Goal: Use online tool/utility: Use online tool/utility

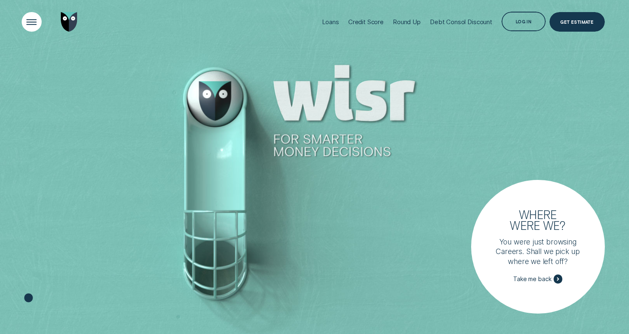
click at [37, 21] on div "Open Menu" at bounding box center [31, 22] width 28 height 28
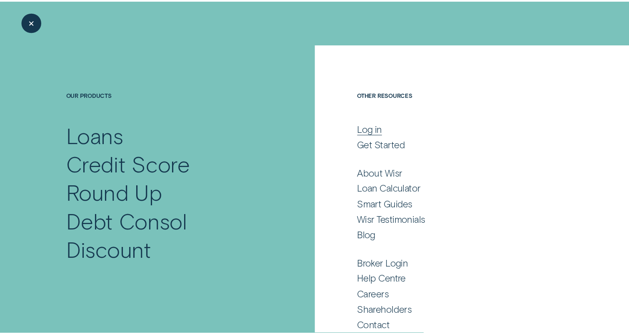
scroll to position [7, 0]
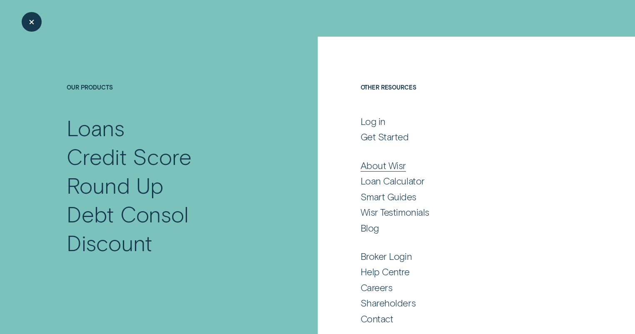
click at [382, 164] on div "About Wisr" at bounding box center [383, 166] width 45 height 12
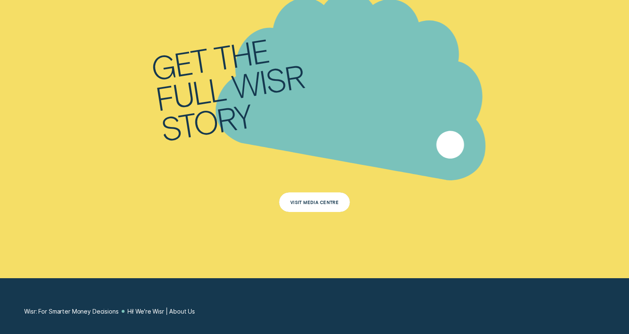
scroll to position [4340, 0]
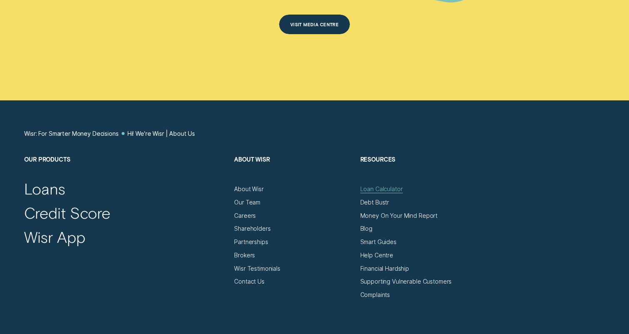
click at [375, 185] on div "Loan Calculator" at bounding box center [381, 188] width 42 height 7
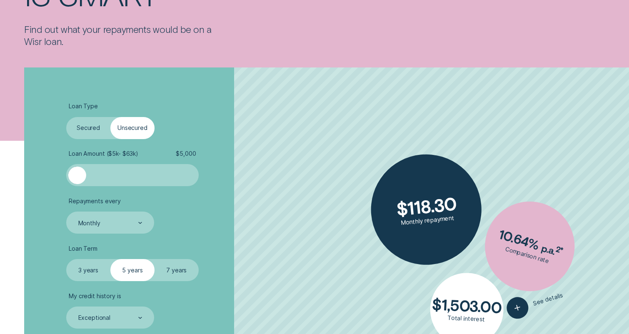
scroll to position [145, 0]
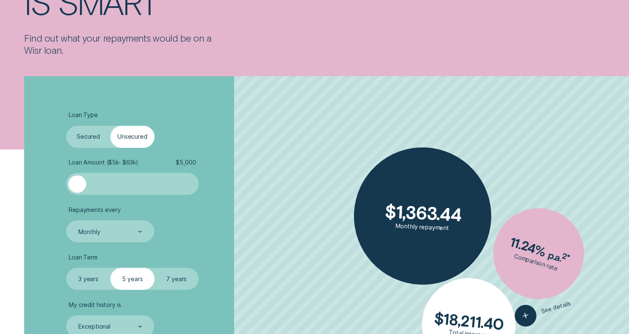
drag, startPoint x: 77, startPoint y: 184, endPoint x: 69, endPoint y: 188, distance: 9.7
click at [69, 188] on div at bounding box center [132, 184] width 132 height 22
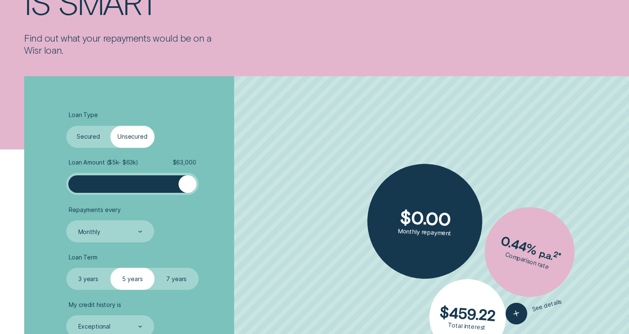
drag, startPoint x: 73, startPoint y: 190, endPoint x: 192, endPoint y: 189, distance: 119.6
click at [192, 189] on div at bounding box center [187, 183] width 17 height 17
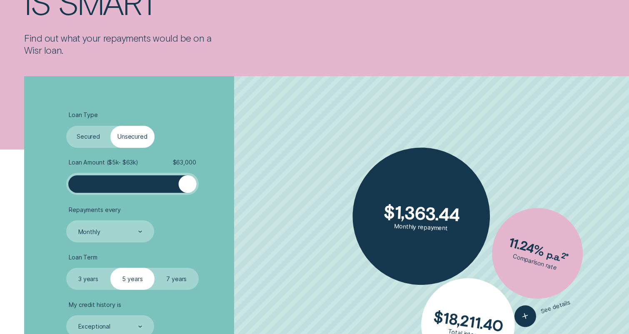
scroll to position [201, 0]
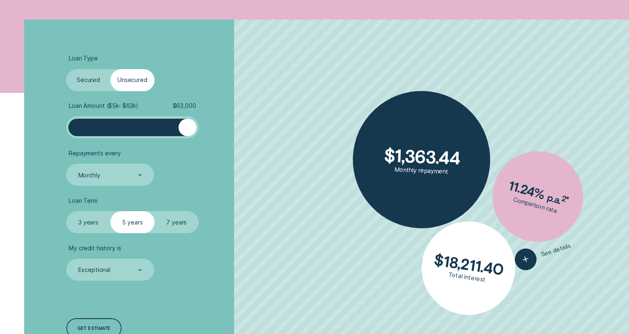
click at [180, 222] on label "7 years" at bounding box center [177, 222] width 44 height 22
click at [155, 211] on input "7 years" at bounding box center [155, 211] width 0 height 0
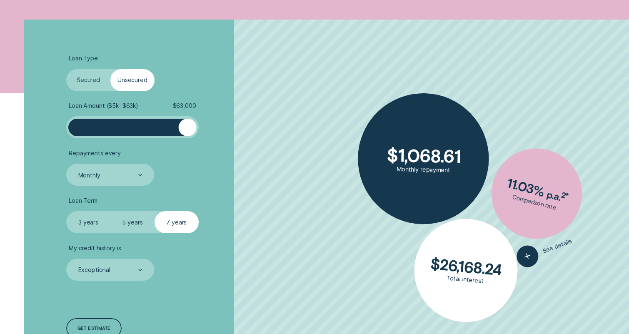
click at [86, 224] on label "3 years" at bounding box center [88, 222] width 44 height 22
click at [66, 211] on input "3 years" at bounding box center [66, 211] width 0 height 0
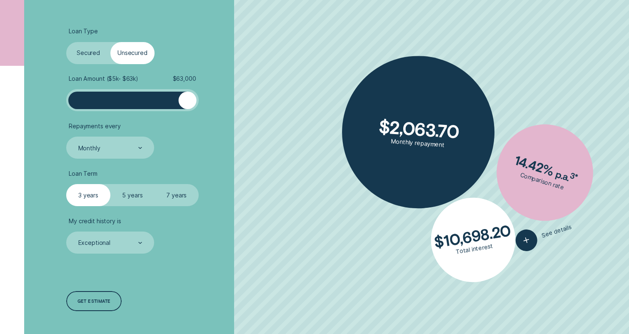
scroll to position [0, 0]
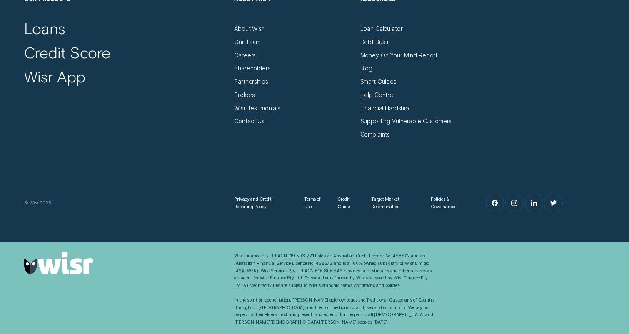
scroll to position [4432, 0]
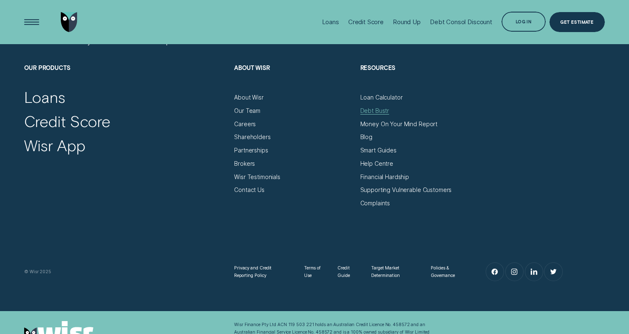
click at [384, 107] on div "Debt Bustr" at bounding box center [374, 110] width 29 height 7
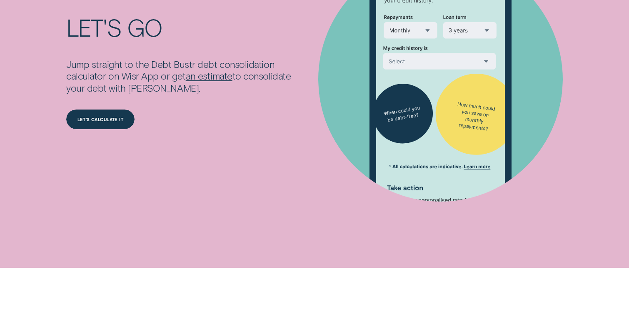
scroll to position [2084, 0]
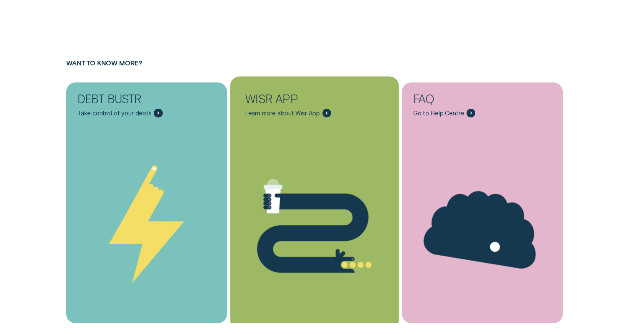
click at [342, 180] on icon "WISR APP - Learn more" at bounding box center [314, 226] width 169 height 128
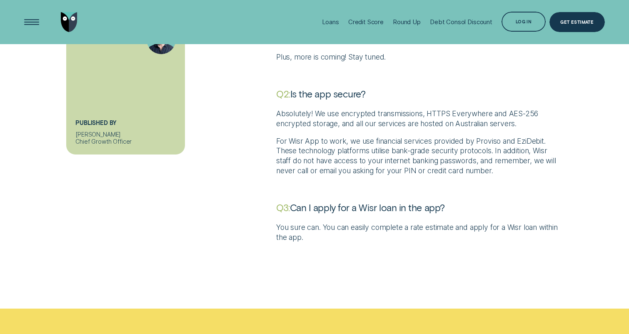
scroll to position [1713, 0]
